Goal: Entertainment & Leisure: Consume media (video, audio)

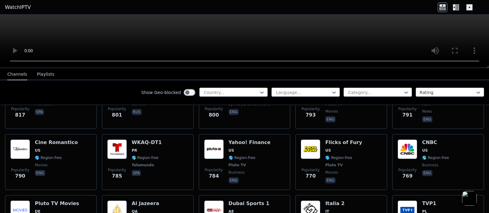
scroll to position [1496, 0]
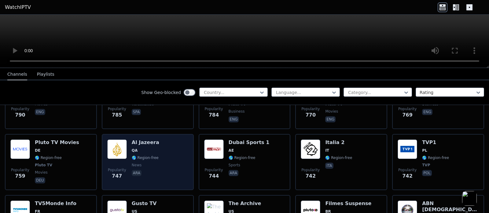
click at [161, 149] on div "Popularity 747 Al Jazeera QA 🌎 Region-free news ara" at bounding box center [147, 162] width 81 height 45
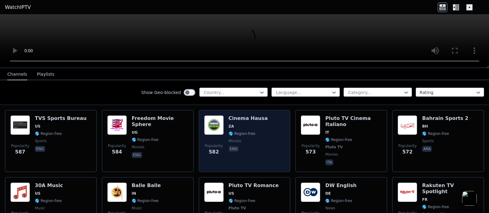
scroll to position [2107, 0]
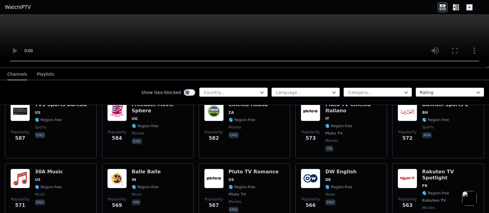
click at [227, 90] on div at bounding box center [231, 92] width 56 height 6
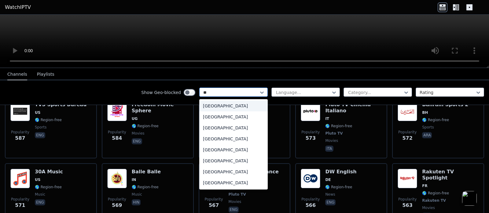
type input "***"
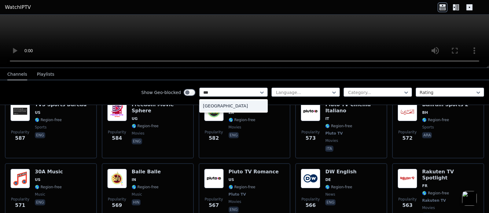
click at [231, 107] on div "[GEOGRAPHIC_DATA]" at bounding box center [233, 105] width 68 height 11
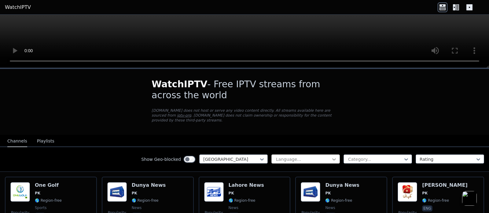
scroll to position [31, 0]
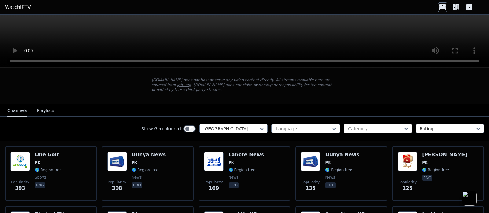
click at [362, 126] on div at bounding box center [375, 129] width 56 height 6
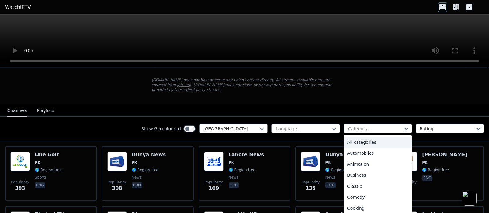
click at [107, 130] on div "Show Geo-blocked Pakistan Language... 27 results available. Use Up and Down to …" at bounding box center [244, 129] width 489 height 25
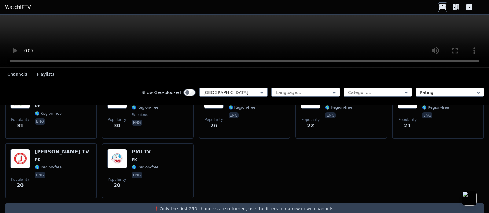
scroll to position [275, 0]
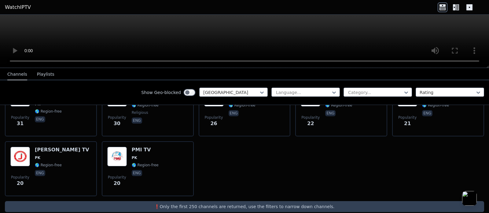
click at [237, 155] on div "Popularity 393 One Golf PK 🌎 Region-free sports eng Popularity 308 Dunya News P…" at bounding box center [244, 49] width 489 height 304
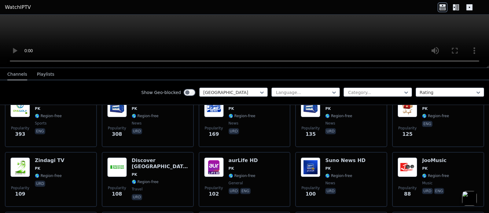
scroll to position [35, 0]
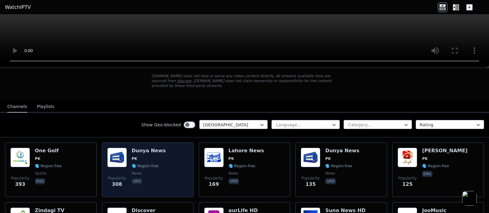
click at [154, 156] on span "PK" at bounding box center [149, 158] width 34 height 5
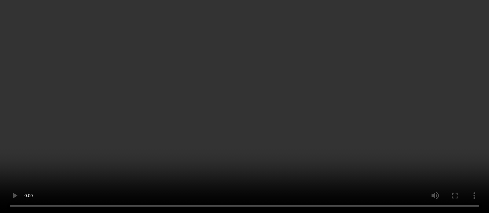
scroll to position [0, 0]
